Goal: Task Accomplishment & Management: Manage account settings

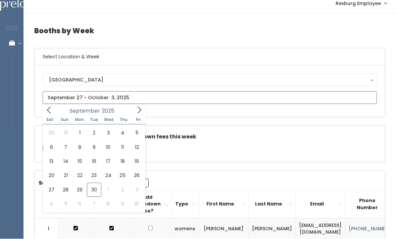
scroll to position [7, 0]
click at [142, 111] on icon at bounding box center [139, 109] width 7 height 7
type input "October 4 to October 10"
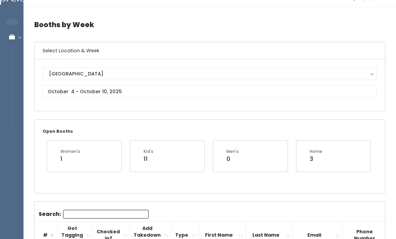
scroll to position [15, 0]
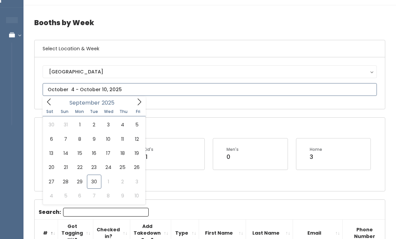
click at [141, 103] on icon at bounding box center [139, 101] width 7 height 7
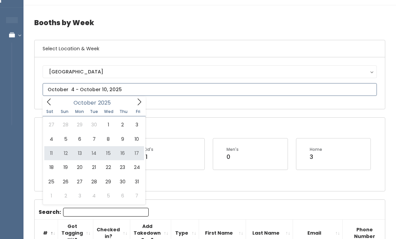
type input "October 11 to October 17"
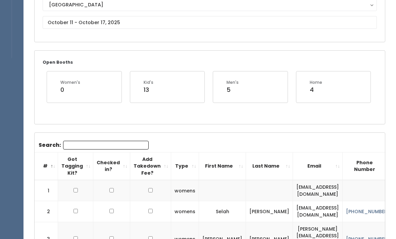
scroll to position [40, 0]
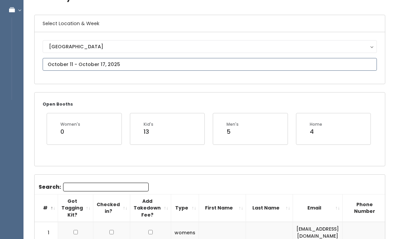
click at [146, 65] on input "text" at bounding box center [210, 64] width 334 height 13
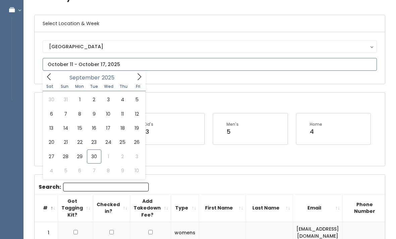
click at [137, 80] on icon at bounding box center [139, 76] width 7 height 7
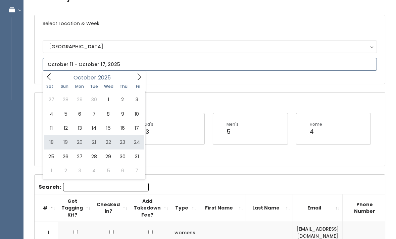
type input "October 18 to October 24"
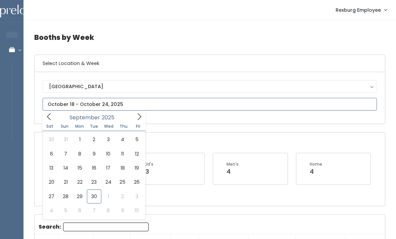
click at [144, 121] on span at bounding box center [139, 116] width 13 height 10
type input "October 4 to October 10"
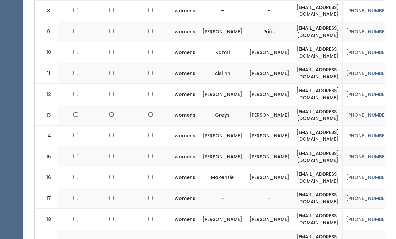
scroll to position [404, 0]
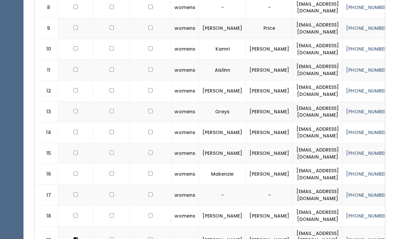
click at [76, 172] on input "checkbox" at bounding box center [75, 174] width 4 height 4
checkbox input "true"
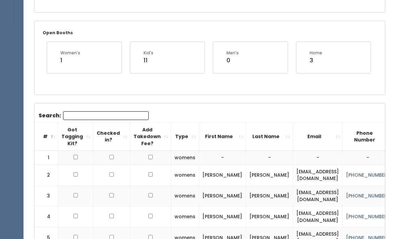
scroll to position [0, 0]
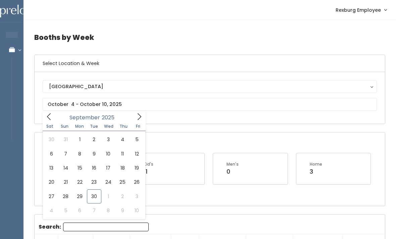
click at [208, 120] on div "Rexburg Rexburg" at bounding box center [210, 98] width 350 height 52
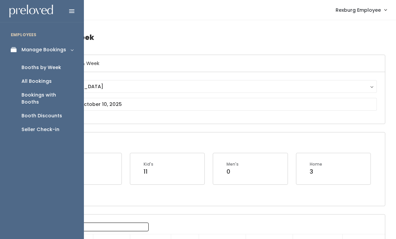
click at [52, 113] on link "Booth Discounts" at bounding box center [42, 116] width 84 height 14
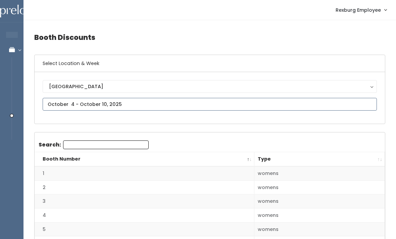
click at [150, 104] on input "text" at bounding box center [210, 104] width 334 height 13
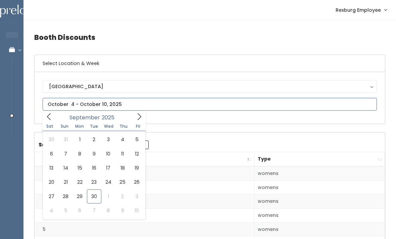
type input "September 27 to October 3"
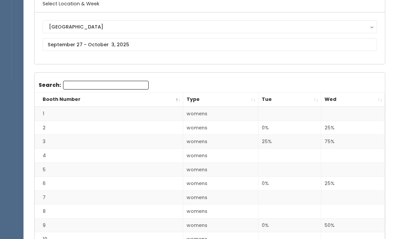
scroll to position [59, 0]
